Goal: Transaction & Acquisition: Book appointment/travel/reservation

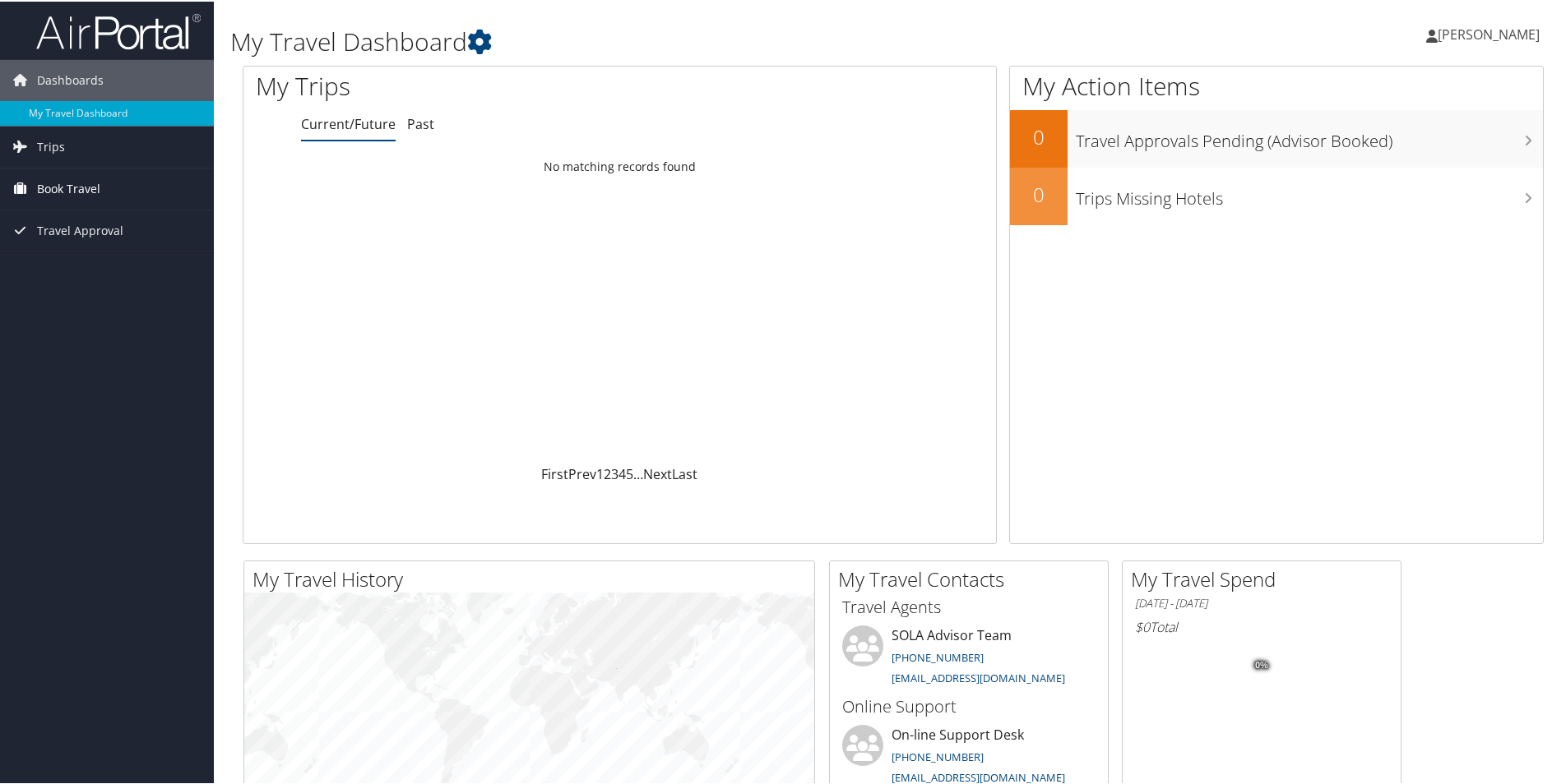
click at [53, 189] on span "Book Travel" at bounding box center [69, 187] width 63 height 41
click at [58, 243] on link "Book/Manage Online Trips" at bounding box center [107, 245] width 214 height 24
